Goal: Task Accomplishment & Management: Use online tool/utility

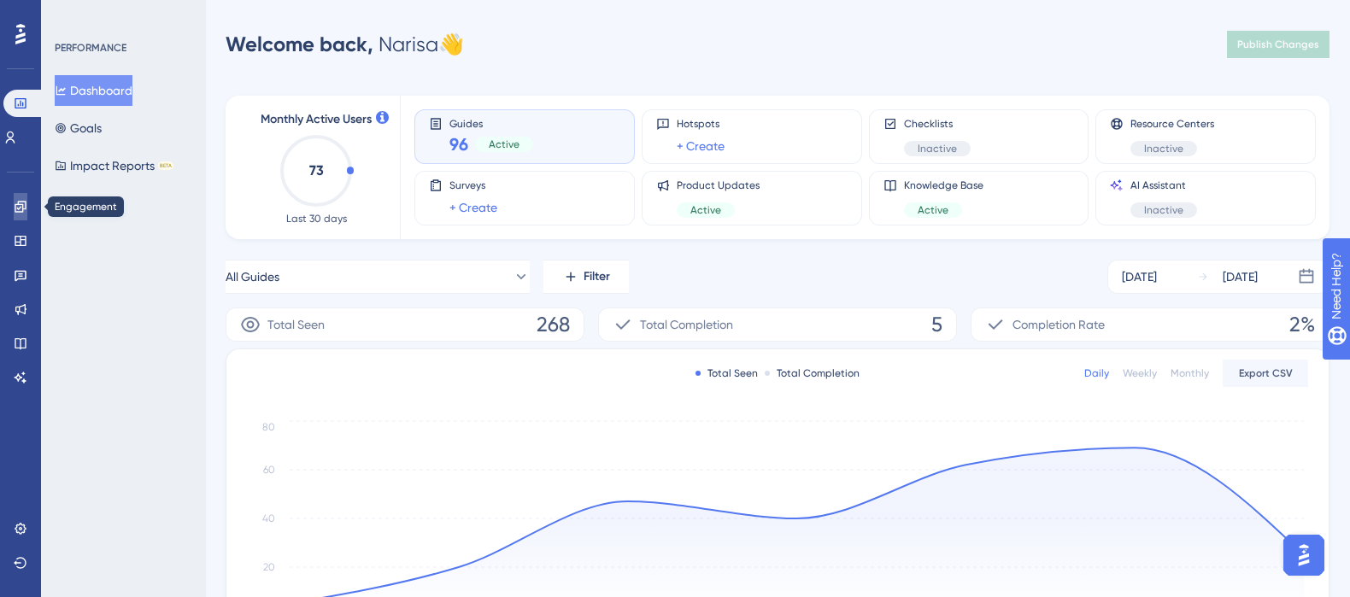
click at [23, 207] on icon at bounding box center [21, 207] width 14 height 14
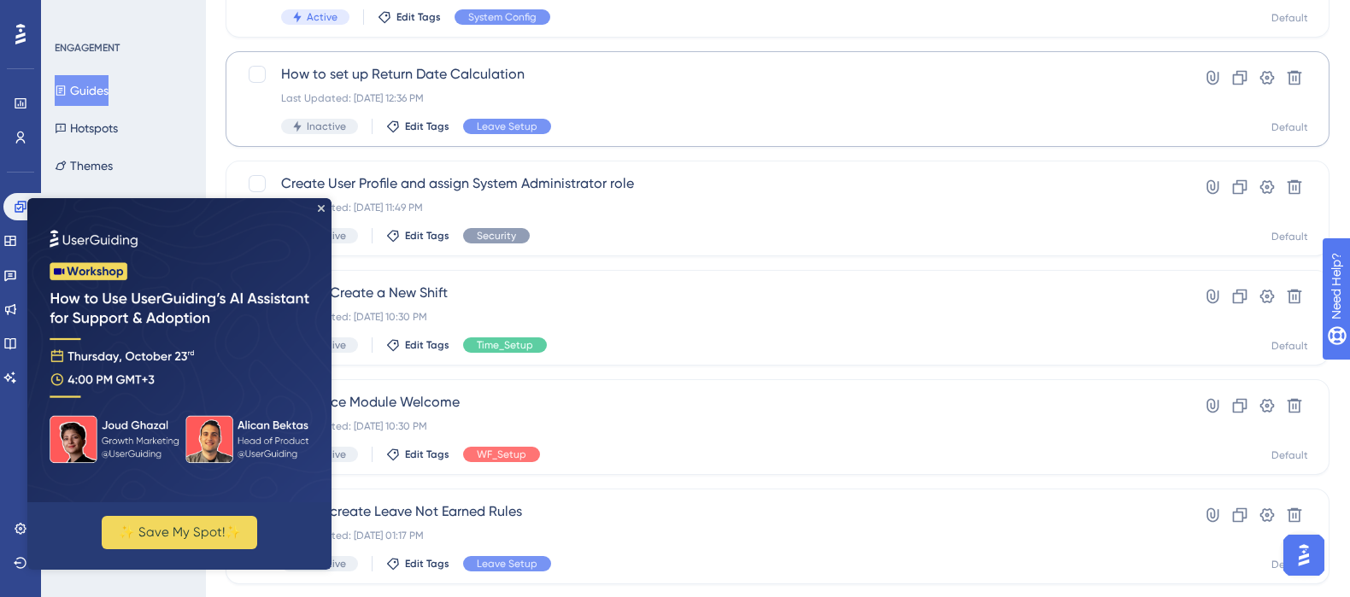
scroll to position [227, 0]
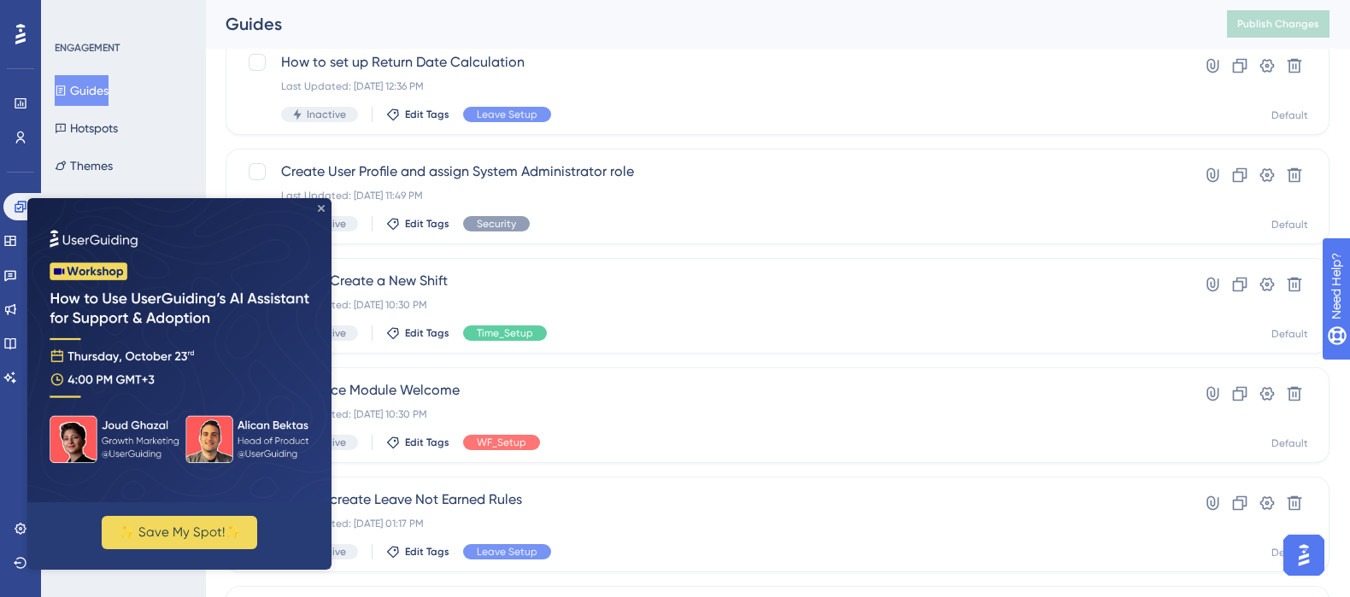
click at [320, 205] on icon "Close Preview" at bounding box center [321, 208] width 7 height 7
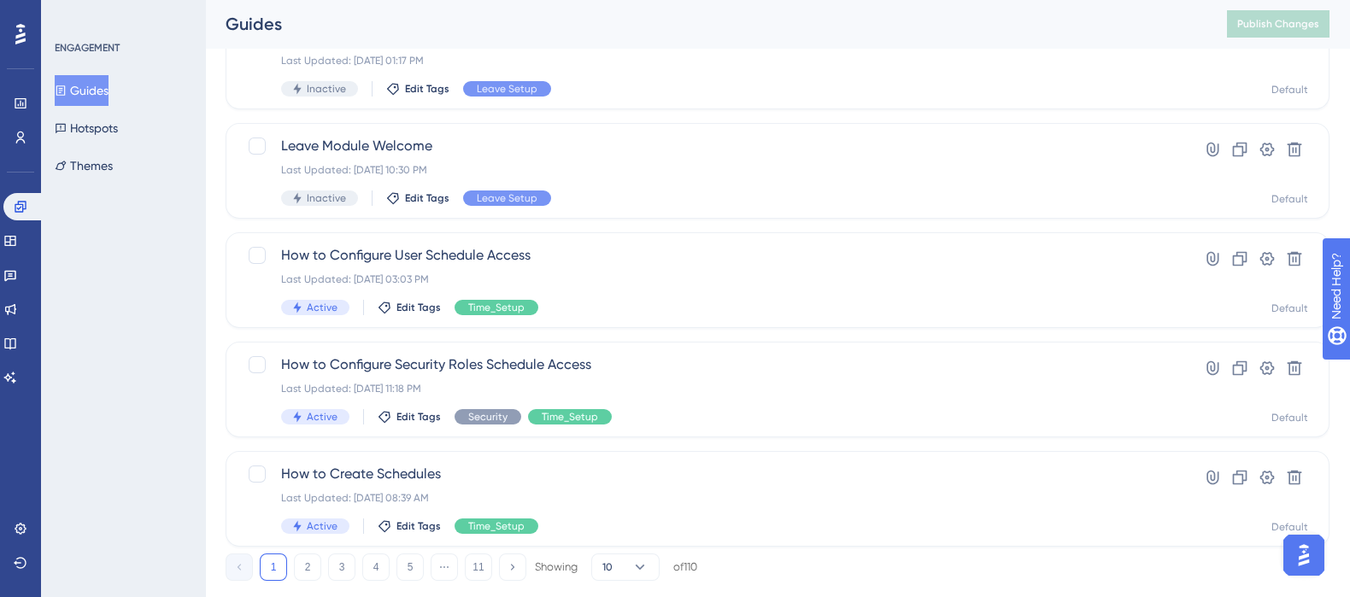
scroll to position [728, 0]
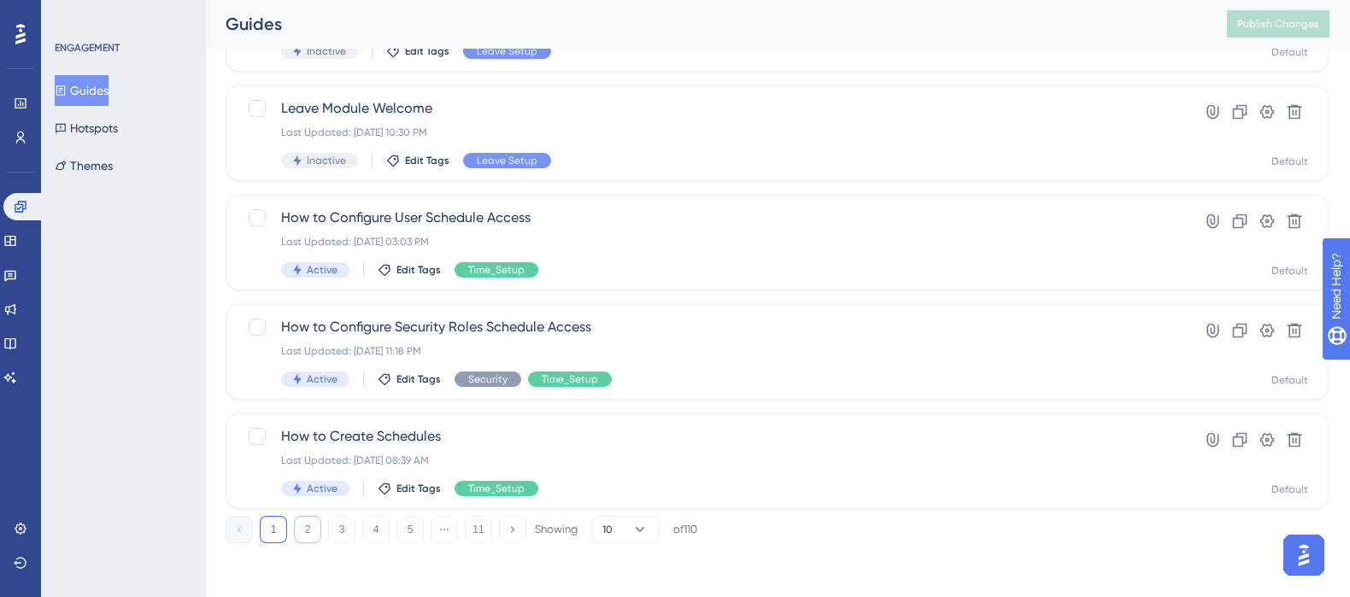
click at [308, 533] on button "2" at bounding box center [307, 529] width 27 height 27
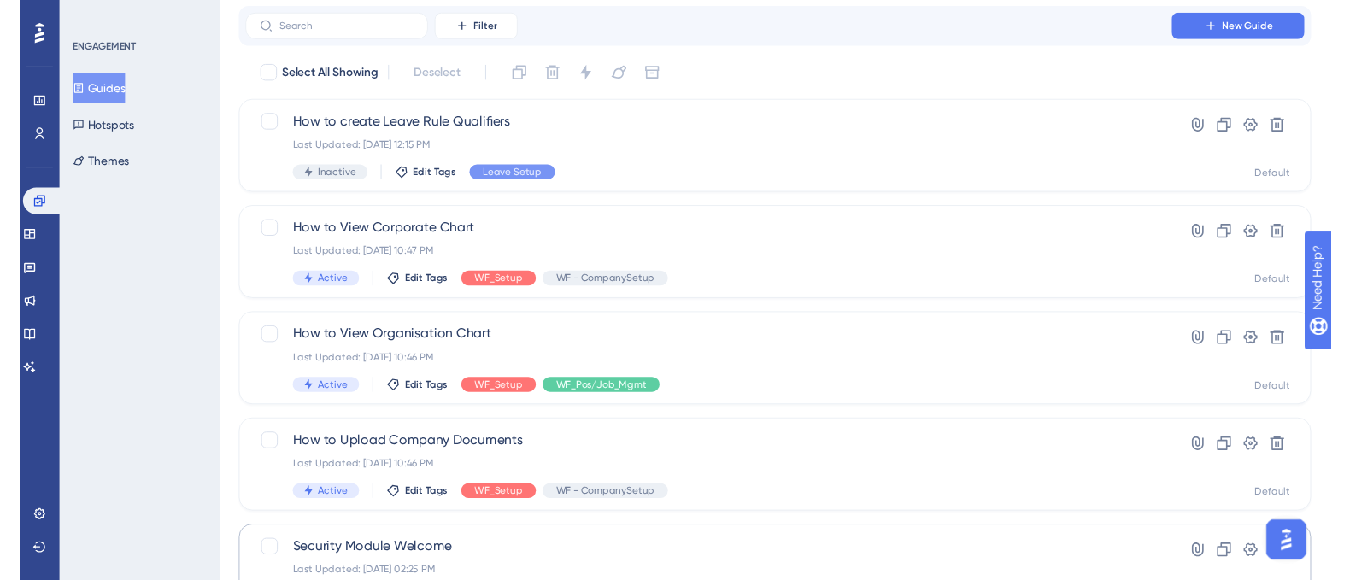
scroll to position [0, 0]
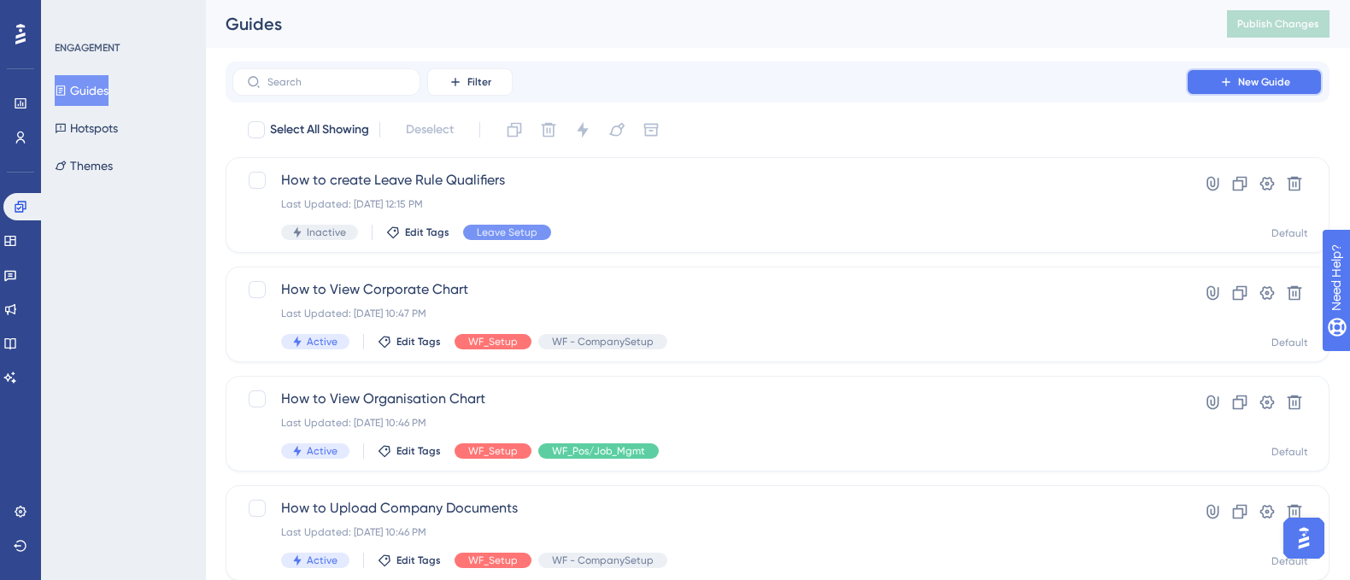
click at [1253, 86] on span "New Guide" at bounding box center [1264, 82] width 52 height 14
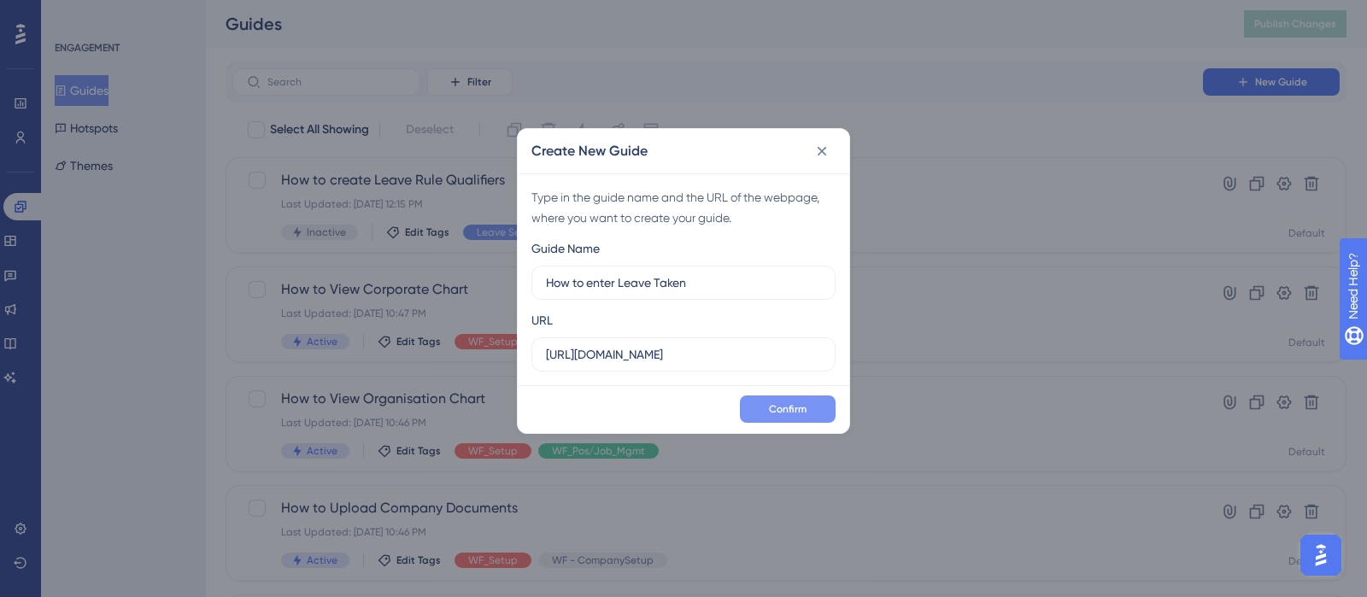
type input "How to enter Leave Taken"
click at [783, 413] on span "Confirm" at bounding box center [788, 409] width 38 height 14
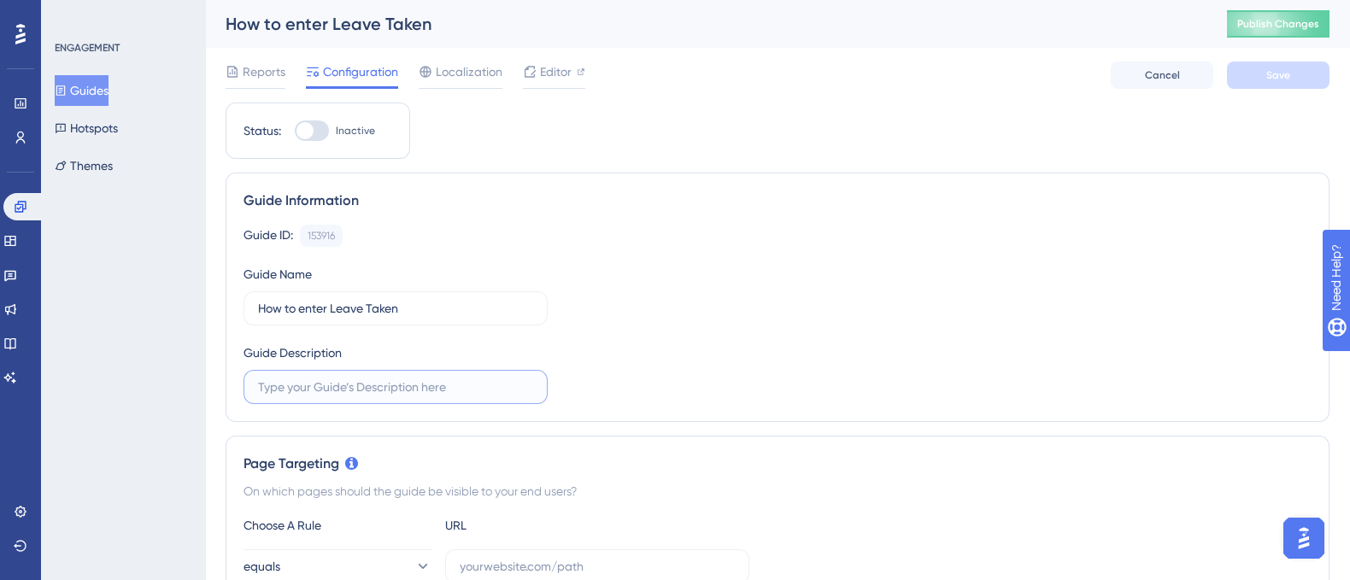
click at [352, 386] on input "text" at bounding box center [395, 387] width 275 height 19
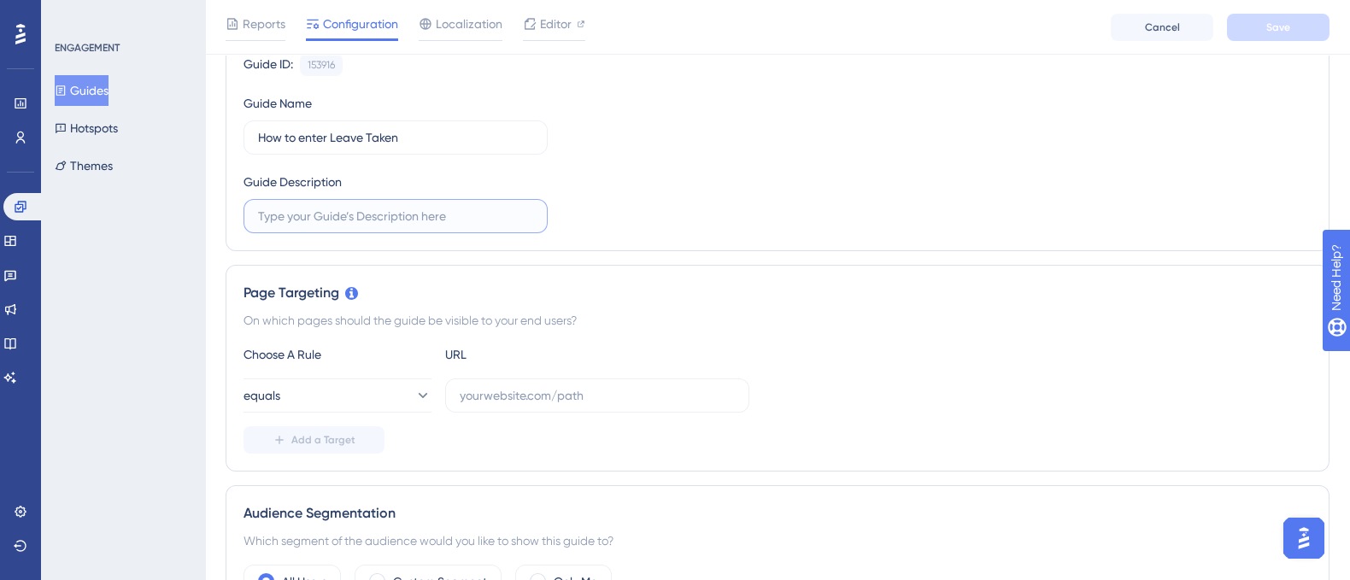
scroll to position [227, 0]
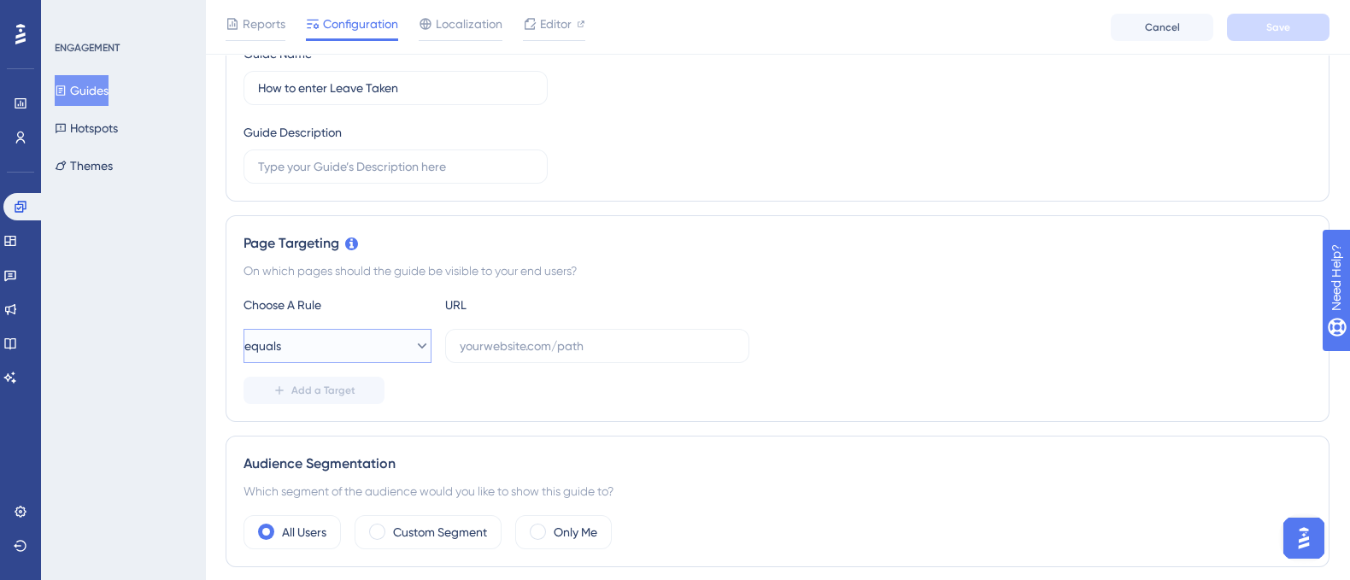
click at [413, 347] on icon at bounding box center [421, 345] width 17 height 17
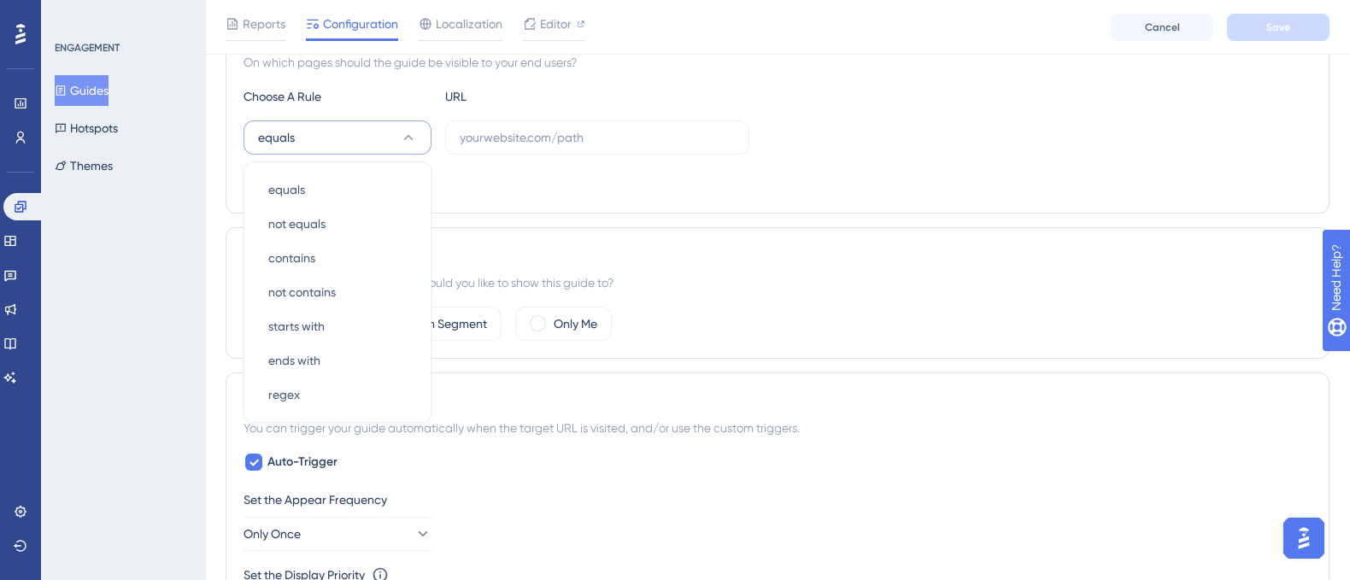
click at [68, 96] on button "Guides" at bounding box center [82, 90] width 54 height 31
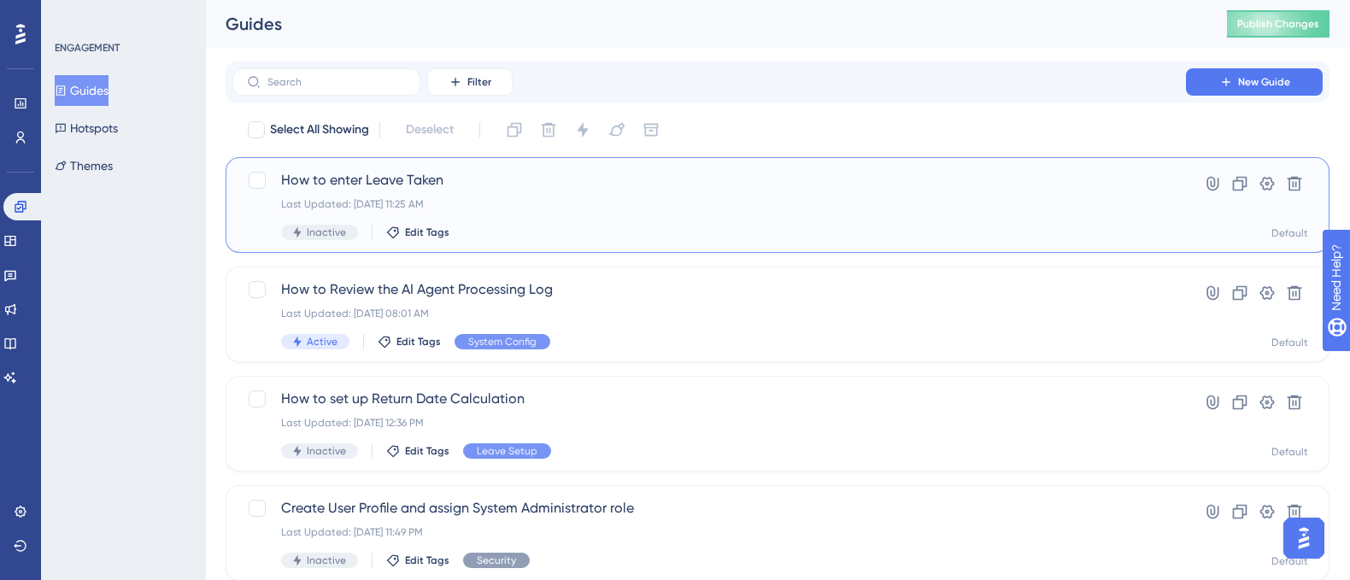
click at [407, 179] on span "How to enter Leave Taken" at bounding box center [709, 180] width 856 height 21
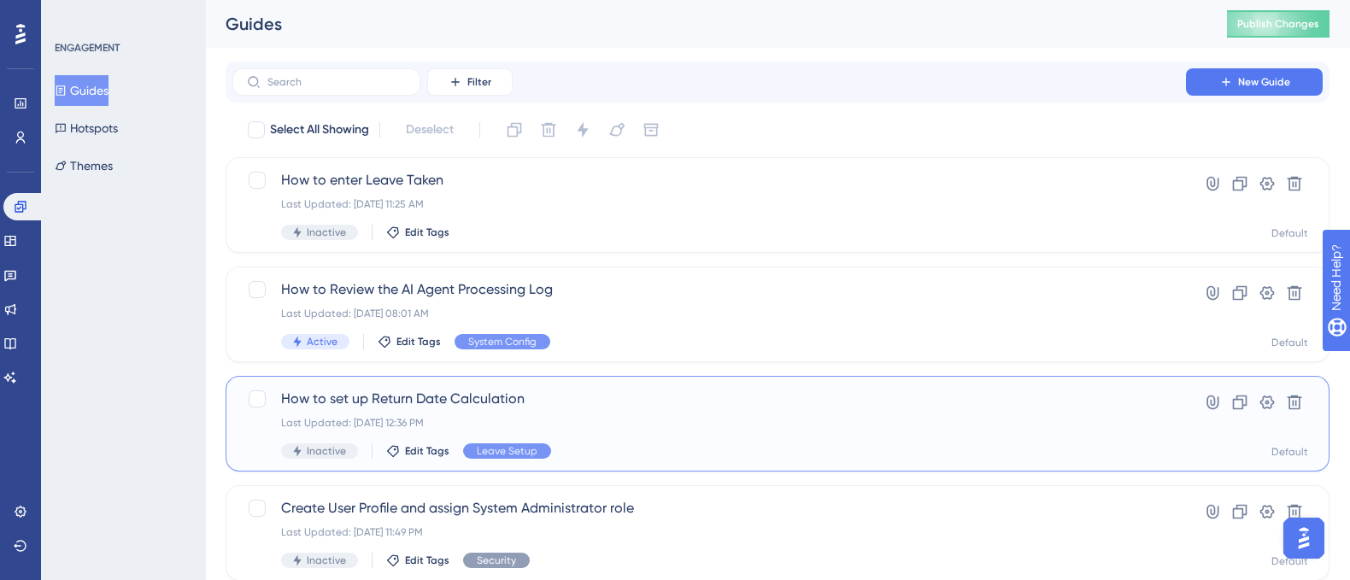
click at [460, 396] on span "How to set up Return Date Calculation" at bounding box center [709, 399] width 856 height 21
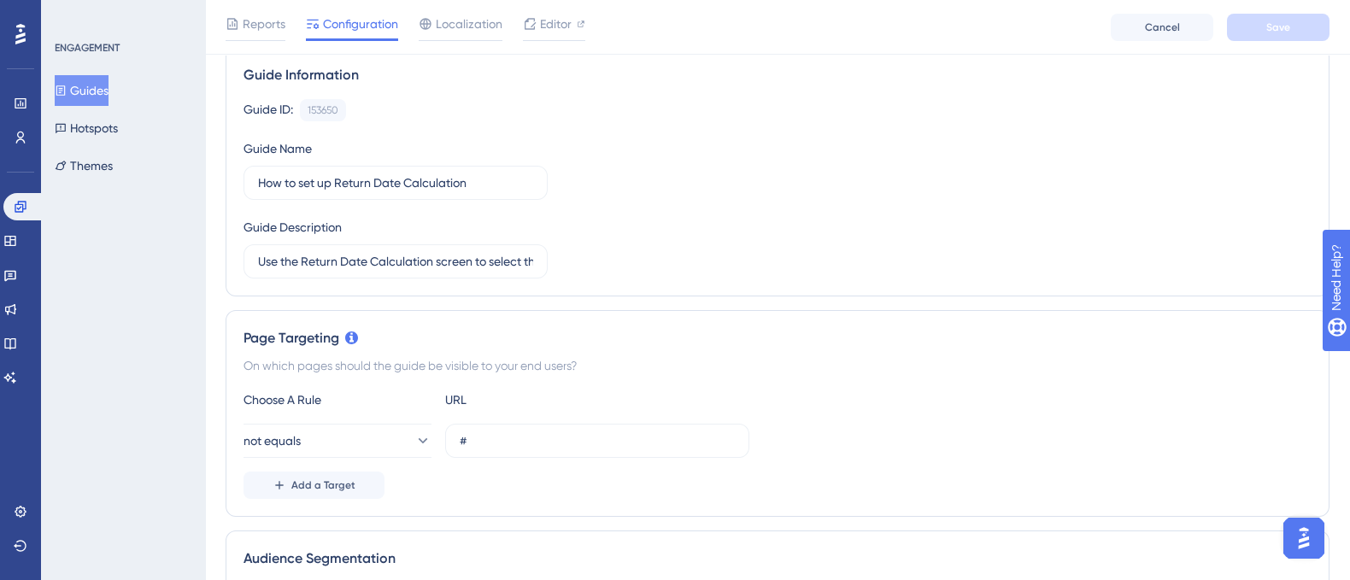
scroll to position [59, 0]
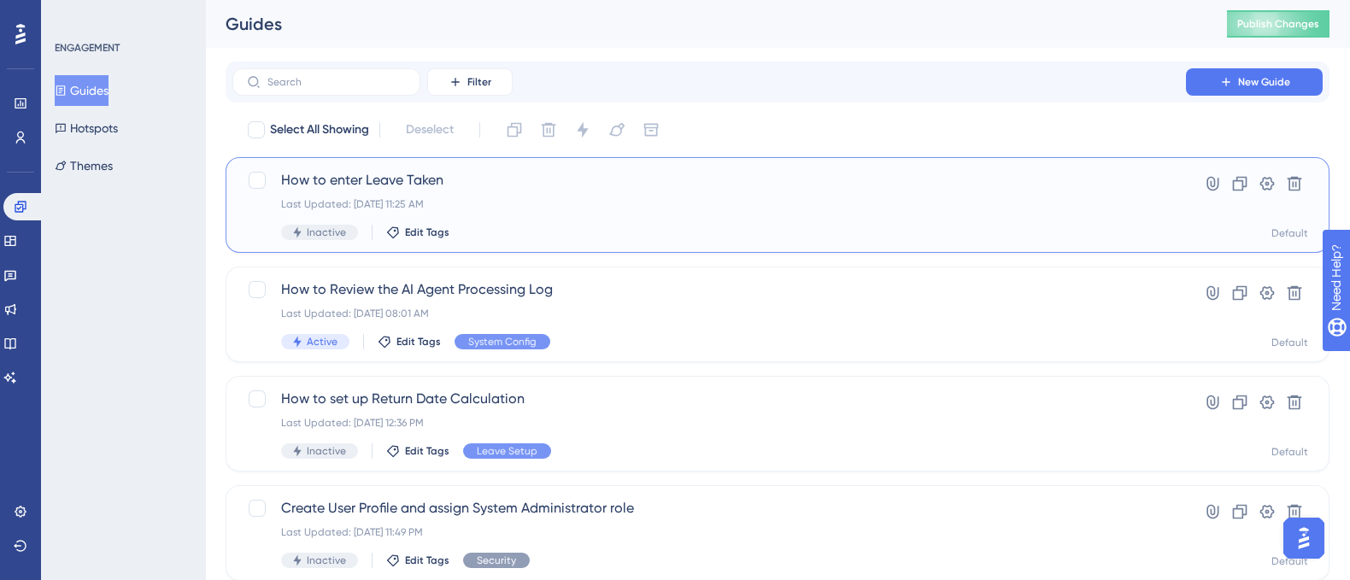
click at [403, 177] on span "How to enter Leave Taken" at bounding box center [709, 180] width 856 height 21
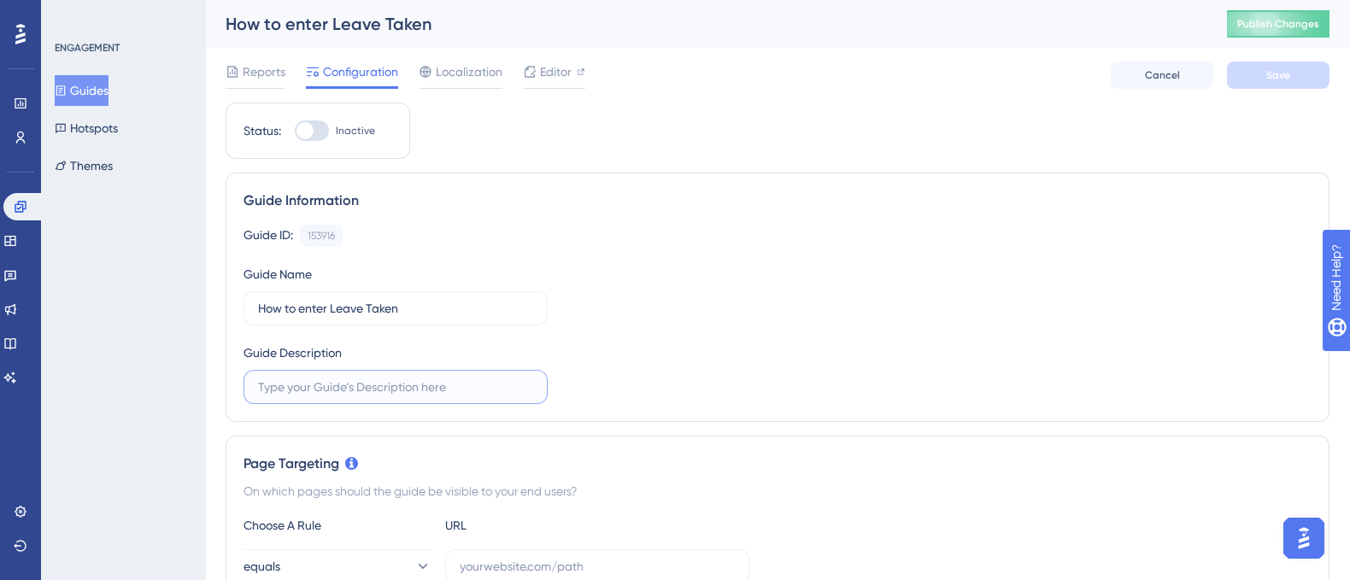
click at [344, 393] on input "text" at bounding box center [395, 387] width 275 height 19
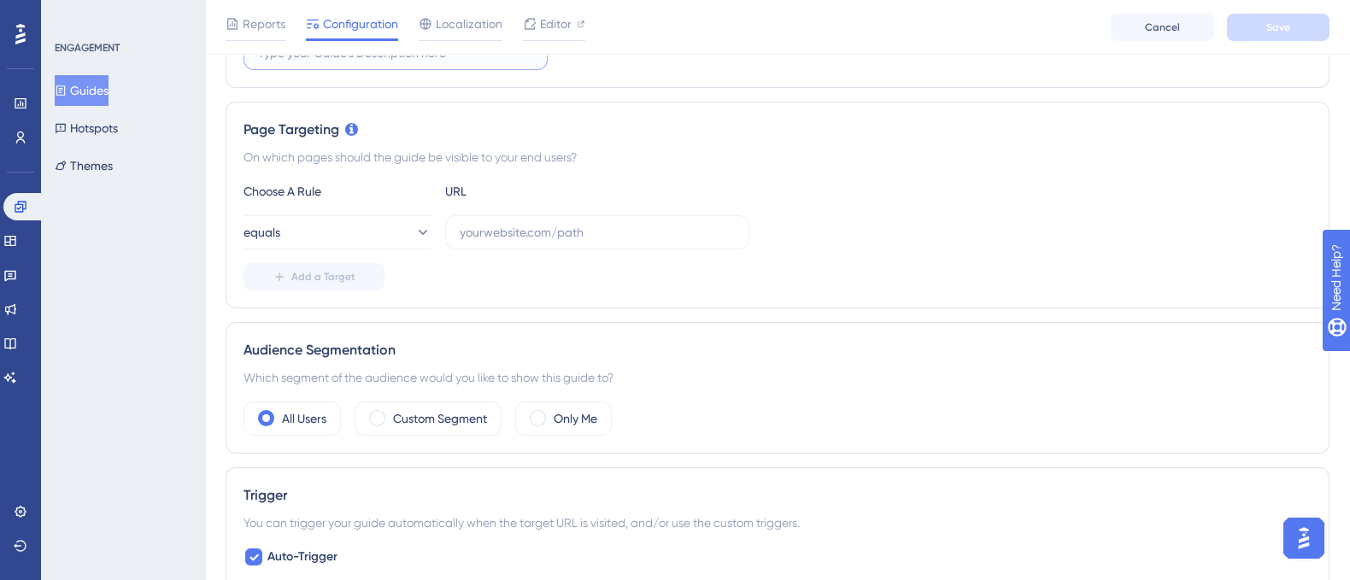
scroll to position [341, 0]
click at [418, 230] on icon at bounding box center [422, 232] width 9 height 5
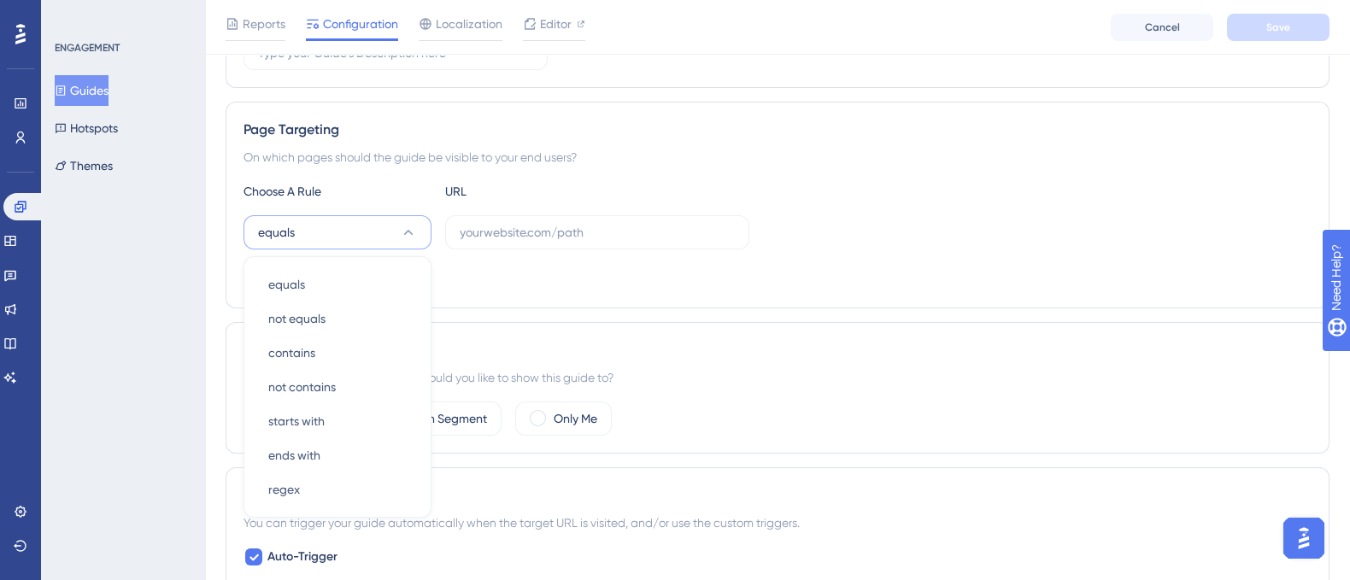
scroll to position [436, 0]
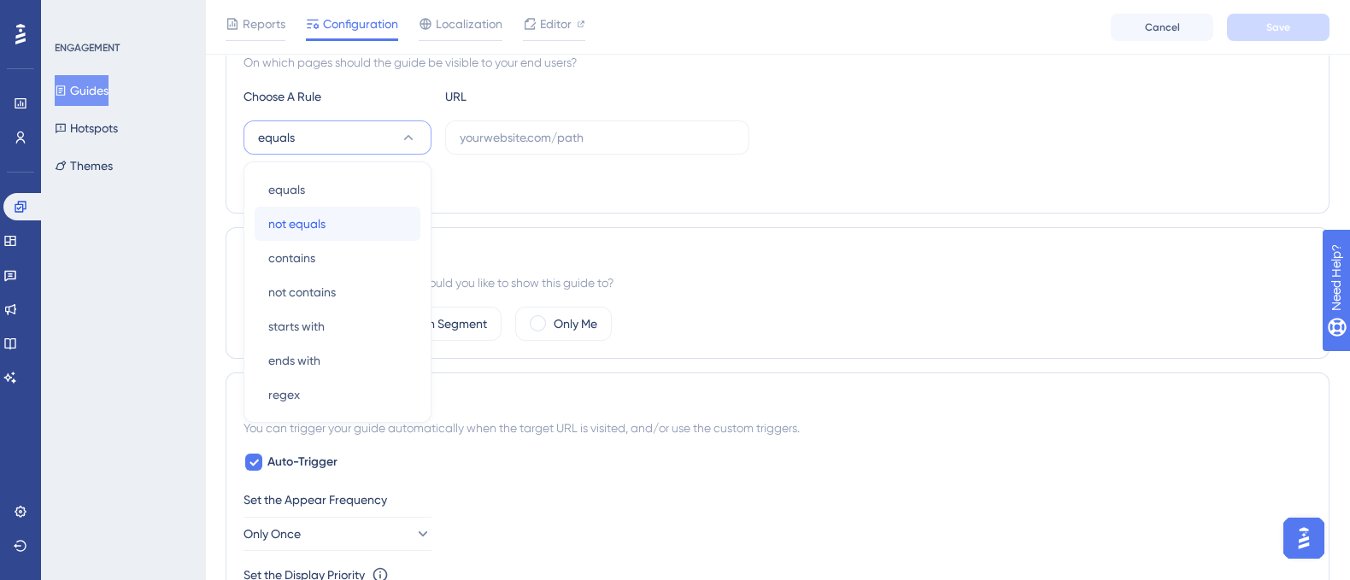
click at [333, 227] on div "not equals not equals" at bounding box center [337, 224] width 138 height 34
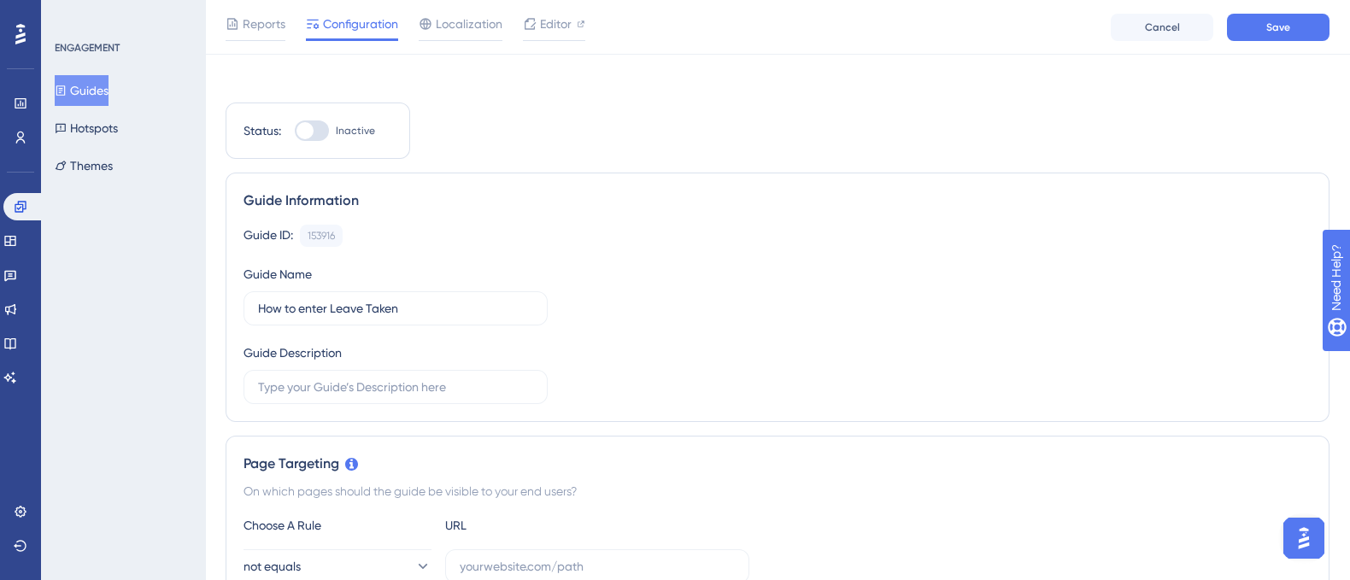
scroll to position [0, 0]
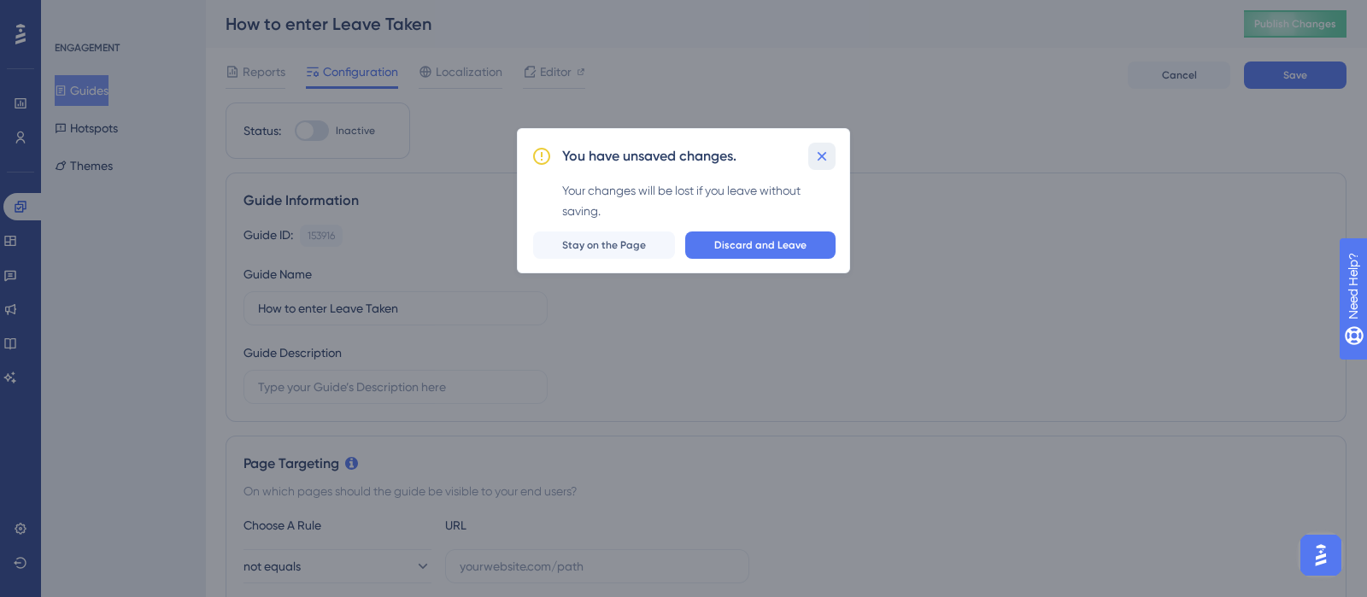
click at [821, 155] on icon at bounding box center [822, 155] width 9 height 9
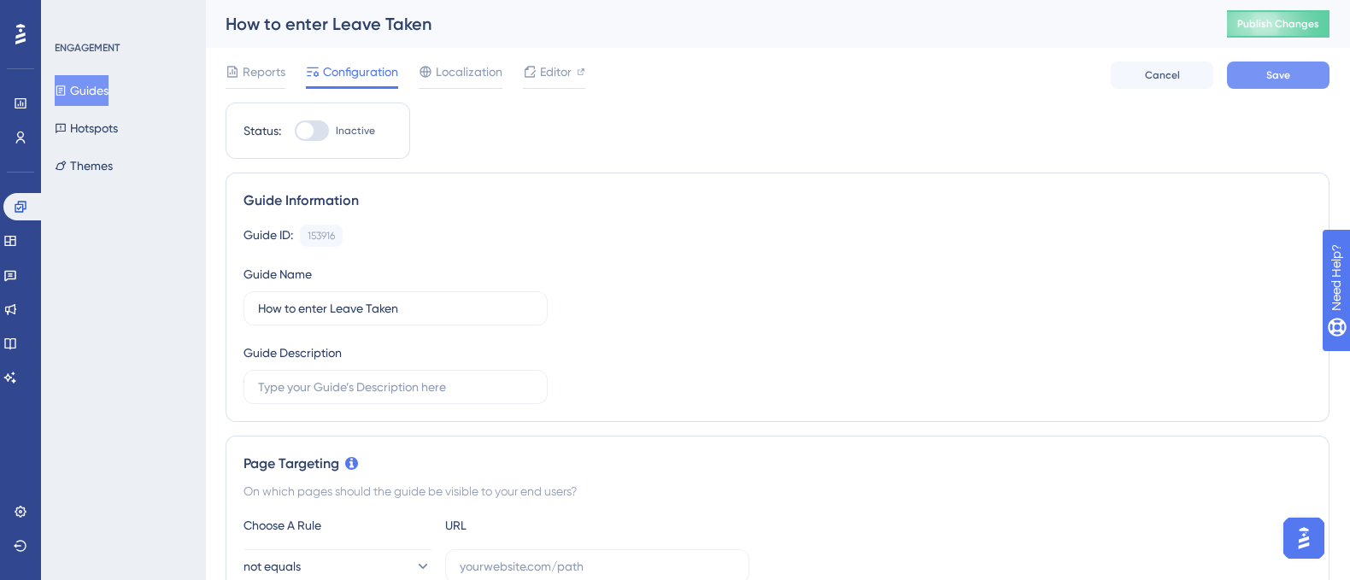
click at [1281, 80] on span "Save" at bounding box center [1278, 75] width 24 height 14
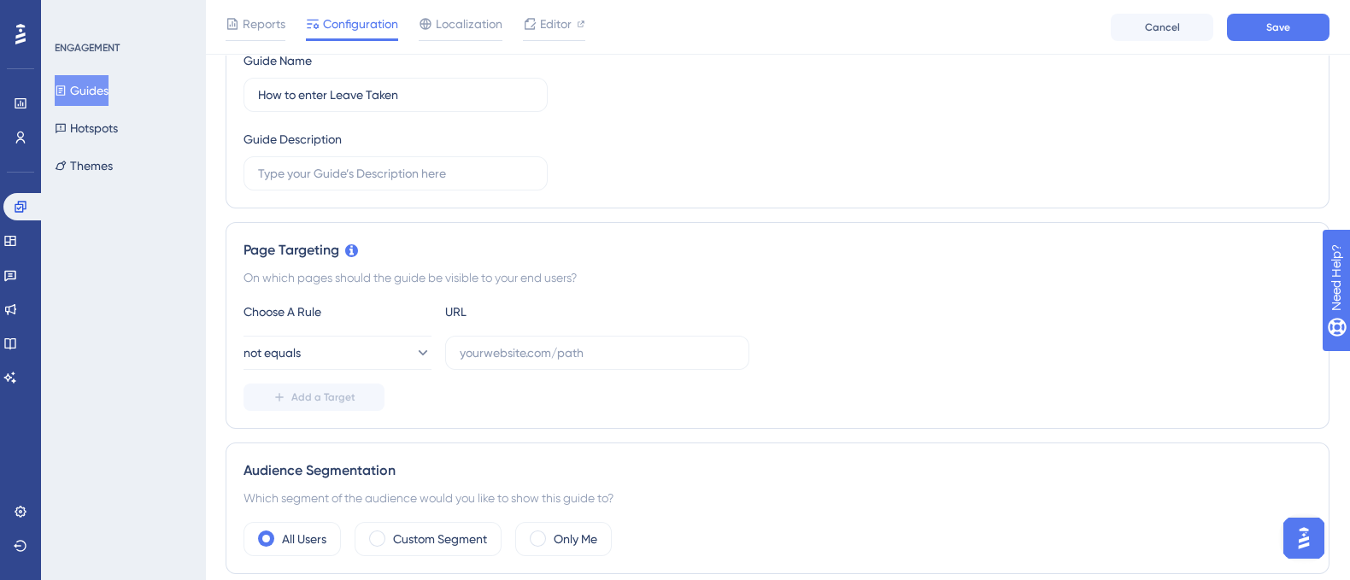
scroll to position [227, 0]
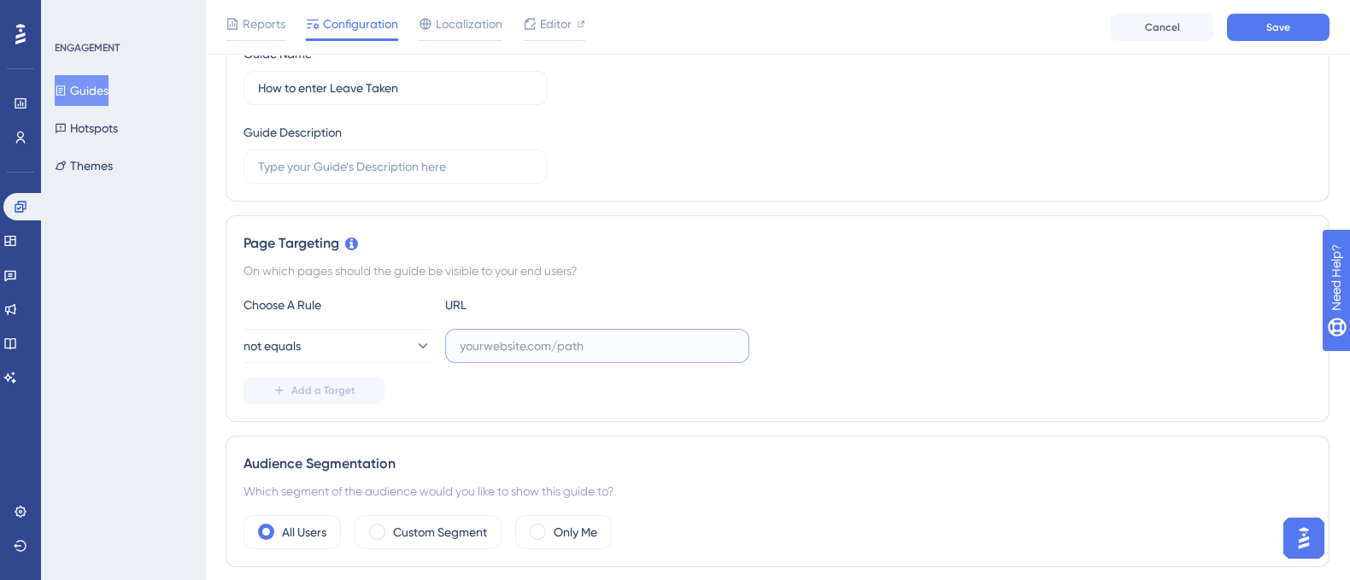
click at [461, 346] on input "text" at bounding box center [597, 346] width 275 height 19
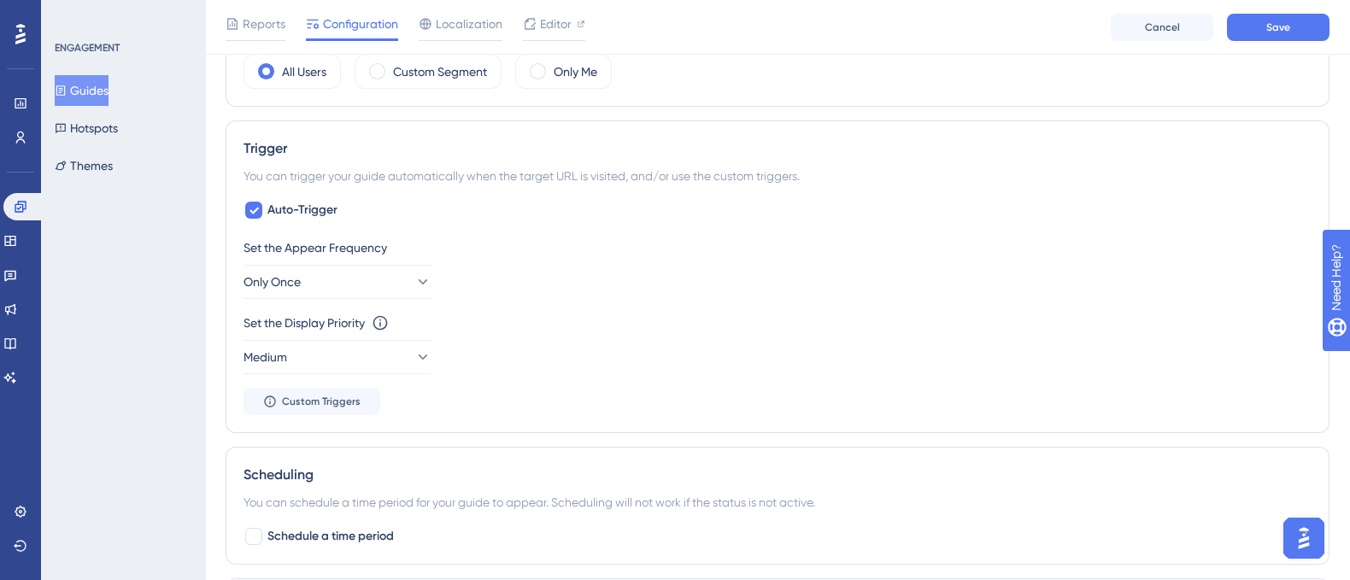
scroll to position [683, 0]
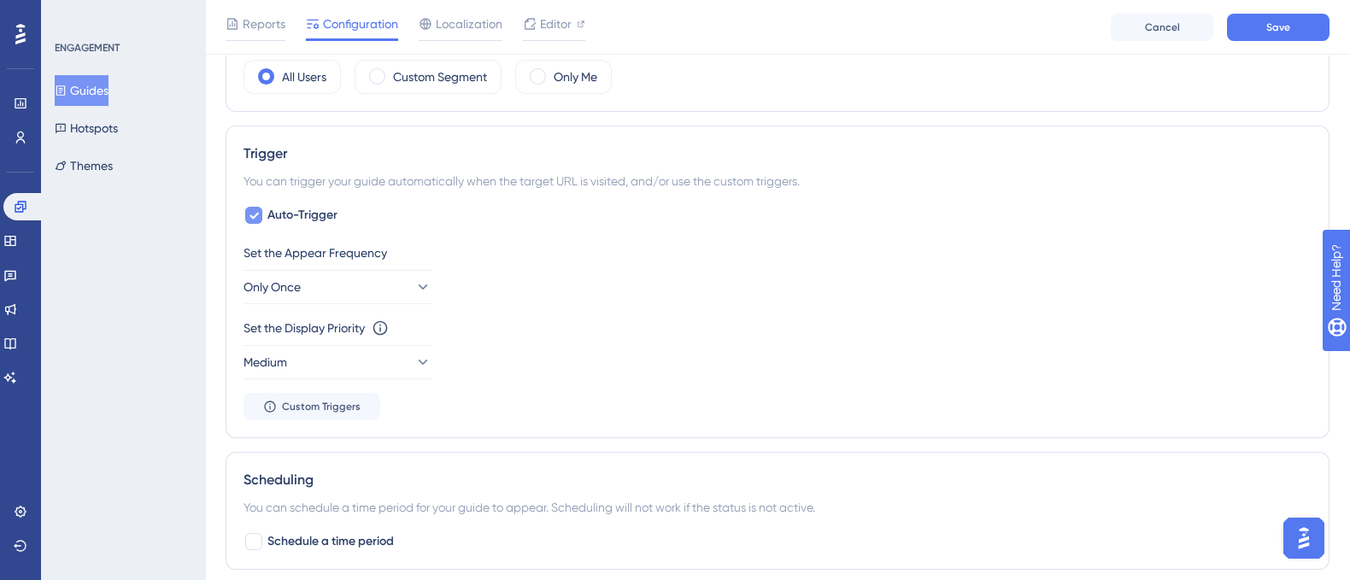
type input "#"
click at [252, 213] on icon at bounding box center [254, 215] width 10 height 14
checkbox input "false"
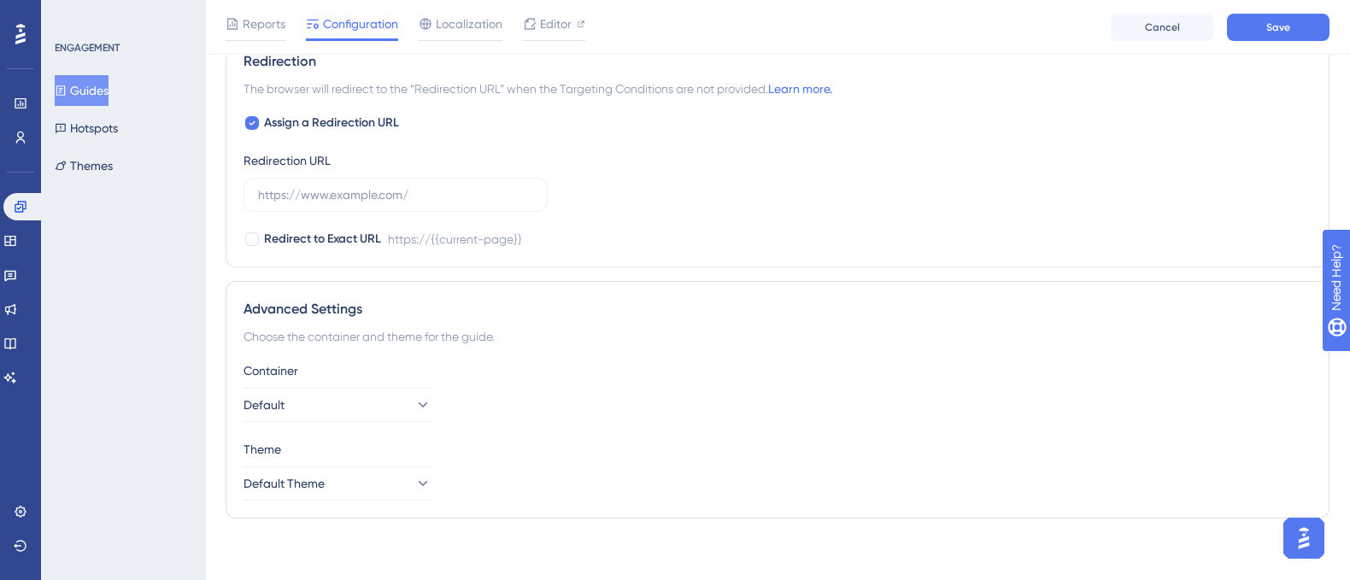
scroll to position [1086, 0]
click at [249, 117] on icon at bounding box center [252, 120] width 7 height 14
checkbox input "false"
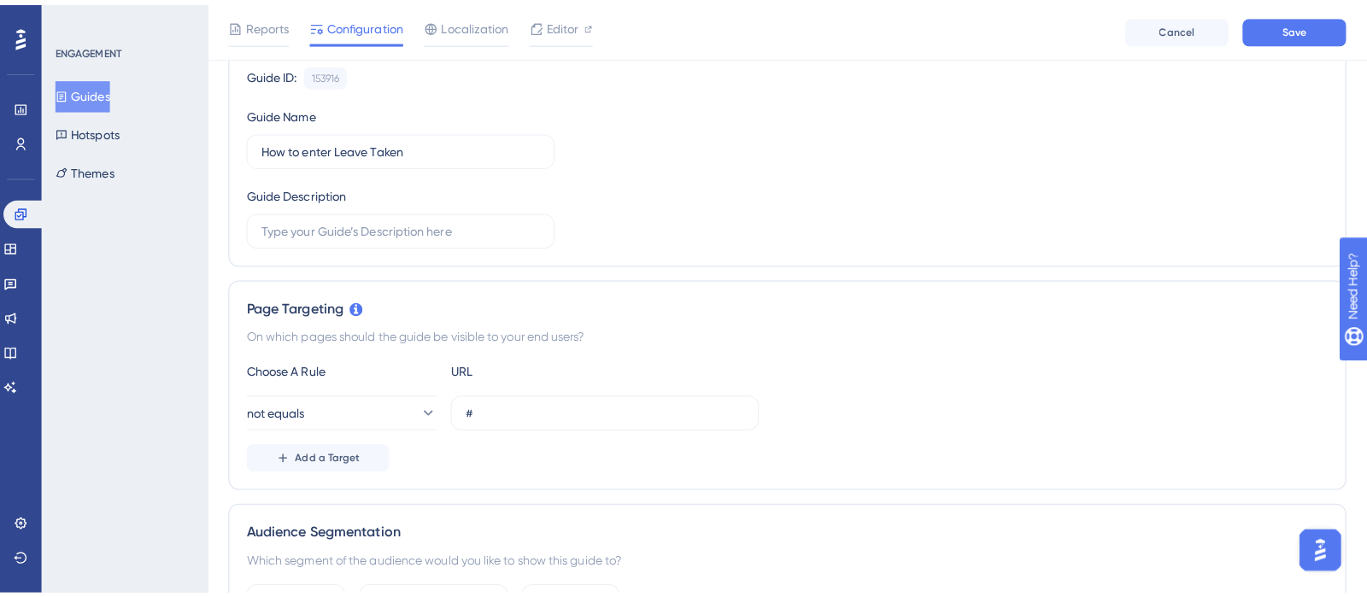
scroll to position [0, 0]
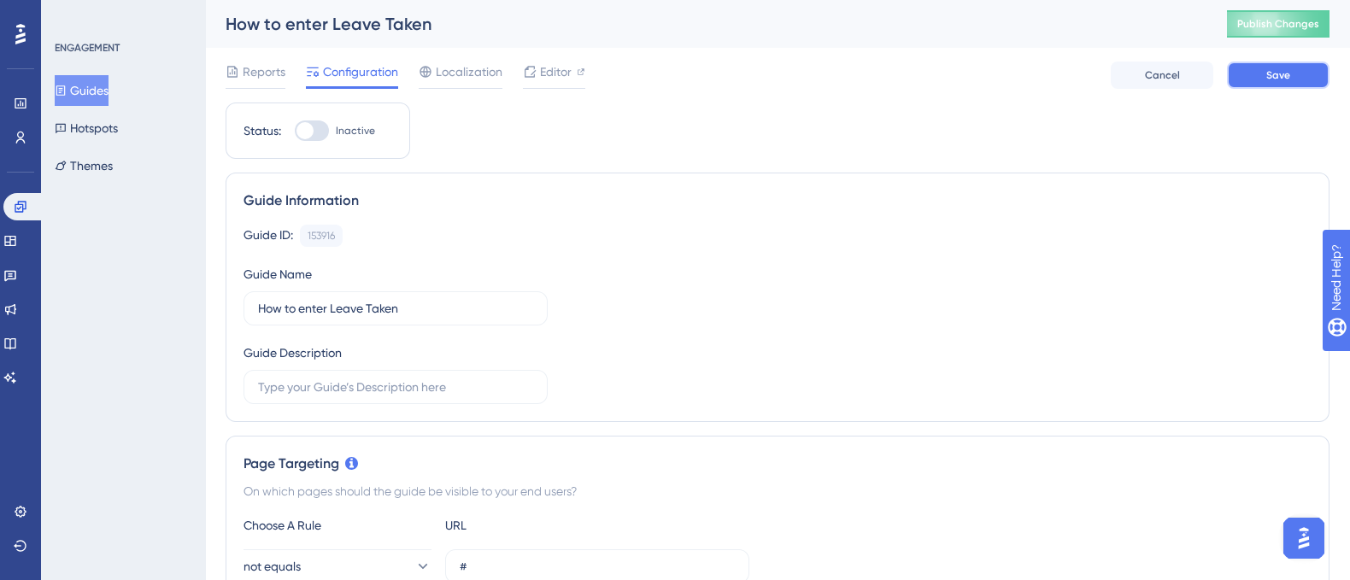
click at [1276, 70] on span "Save" at bounding box center [1278, 75] width 24 height 14
click at [308, 130] on div at bounding box center [304, 130] width 17 height 17
click at [295, 131] on input "Inactive" at bounding box center [294, 131] width 1 height 1
checkbox input "false"
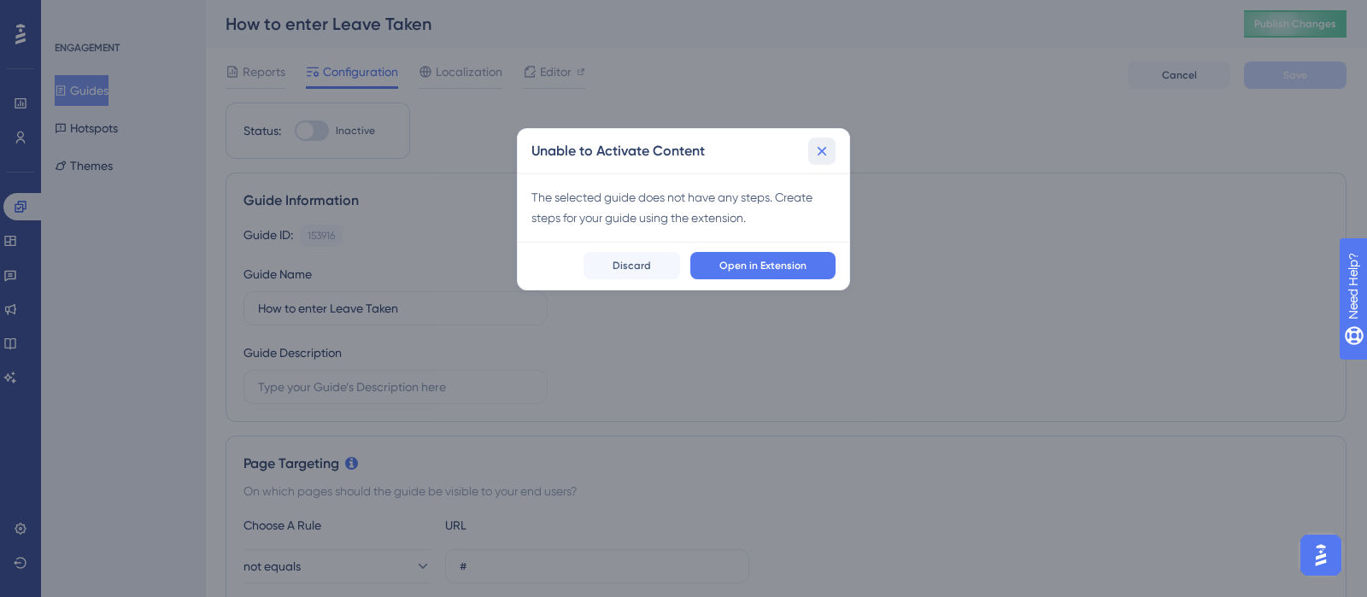
click at [825, 154] on icon at bounding box center [822, 150] width 9 height 9
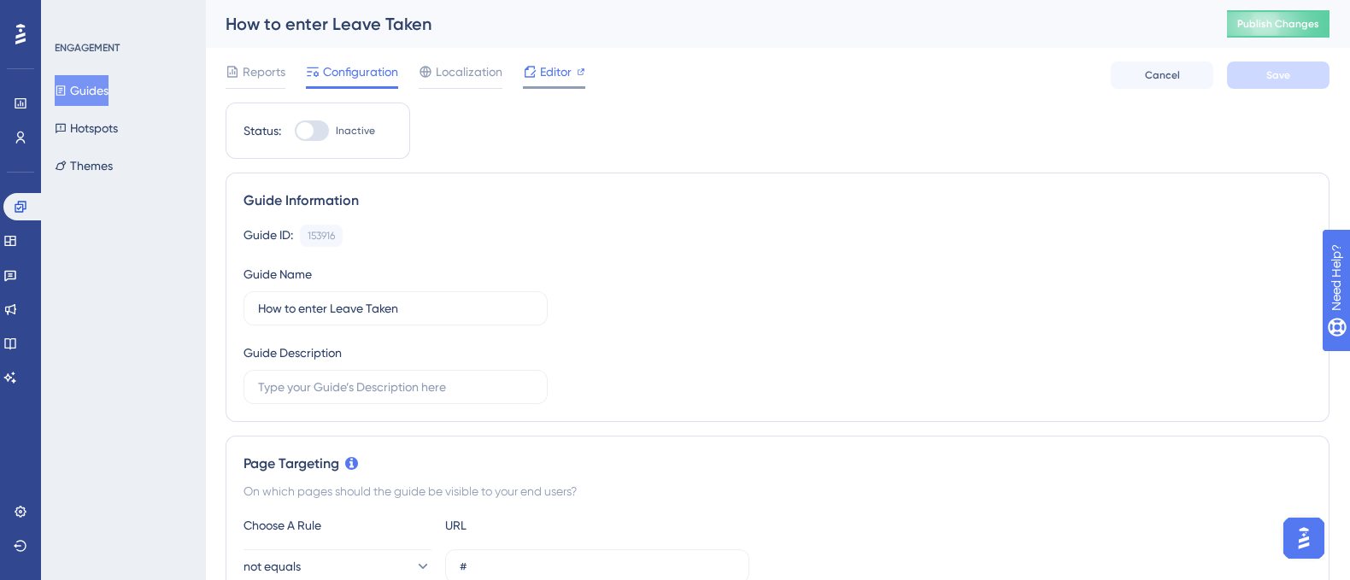
click at [548, 74] on span "Editor" at bounding box center [556, 72] width 32 height 21
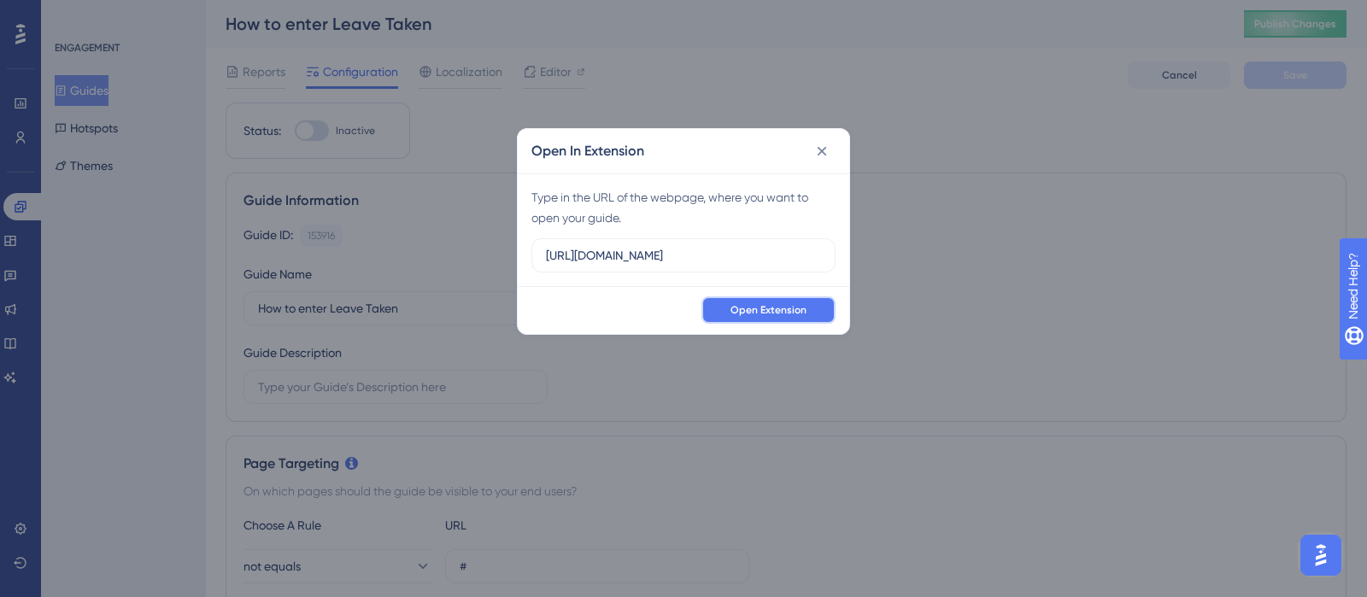
click at [754, 311] on span "Open Extension" at bounding box center [768, 310] width 76 height 14
